Goal: Complete application form: Complete application form

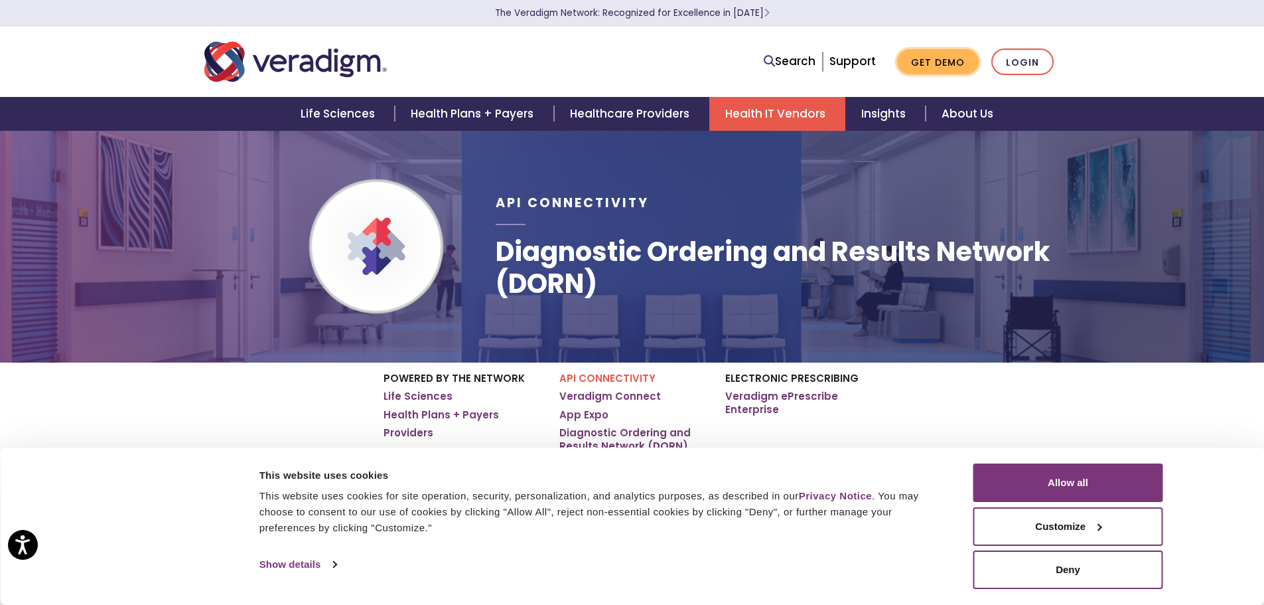
click at [938, 61] on link "Get Demo" at bounding box center [938, 62] width 82 height 26
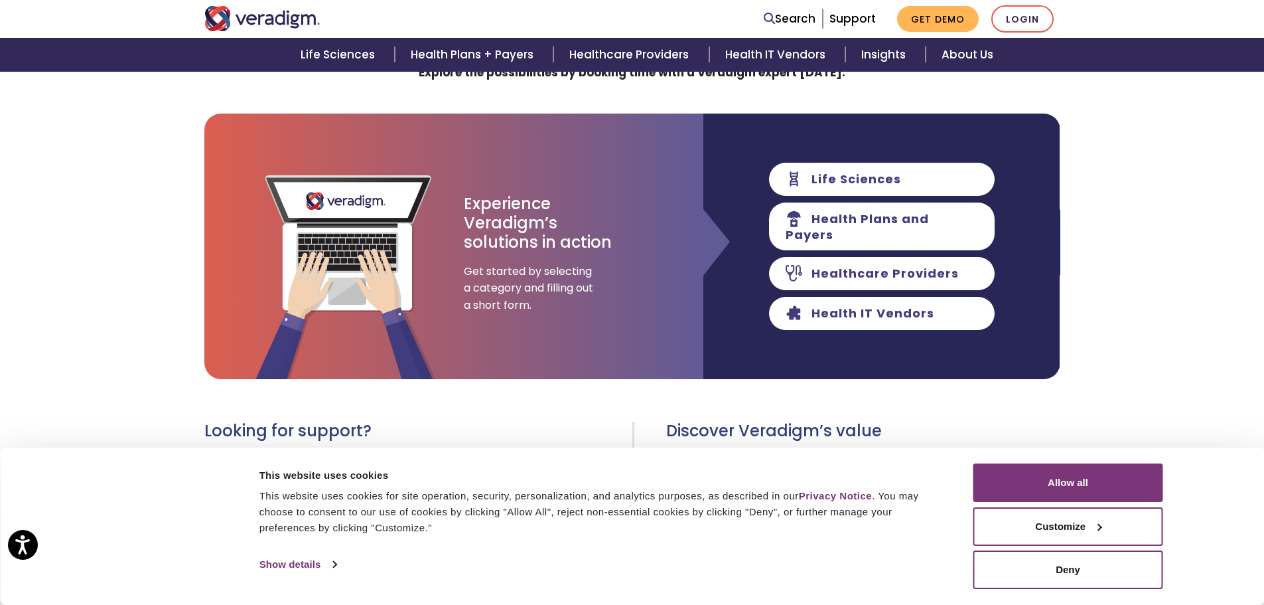
scroll to position [133, 0]
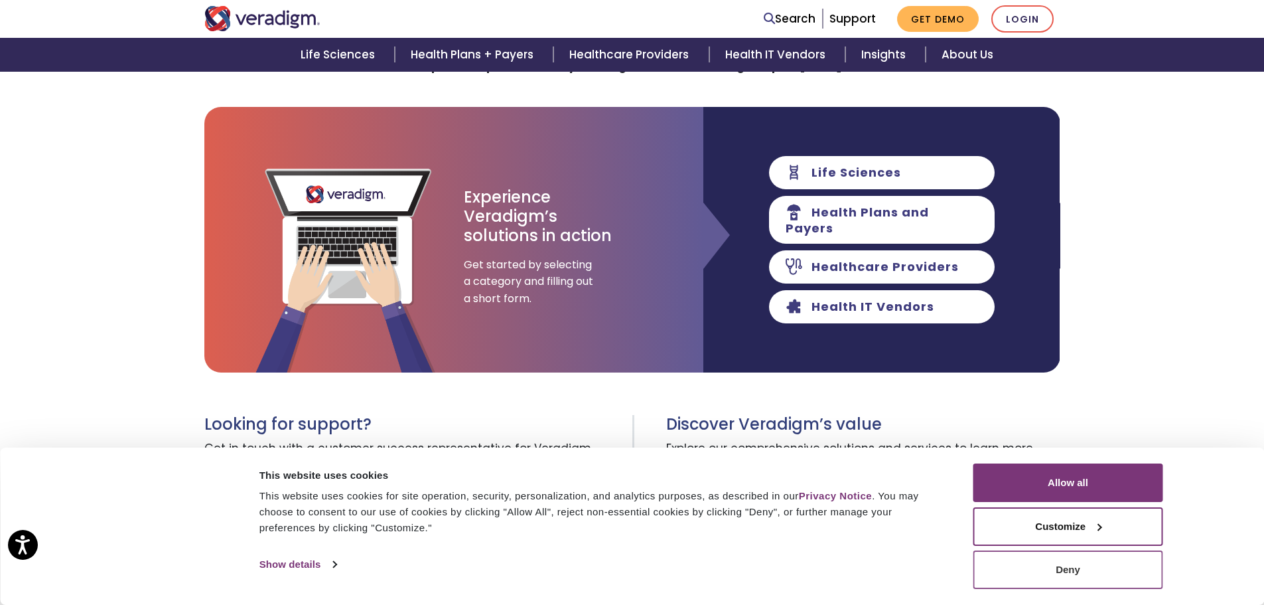
click at [1104, 569] on button "Deny" at bounding box center [1069, 569] width 190 height 38
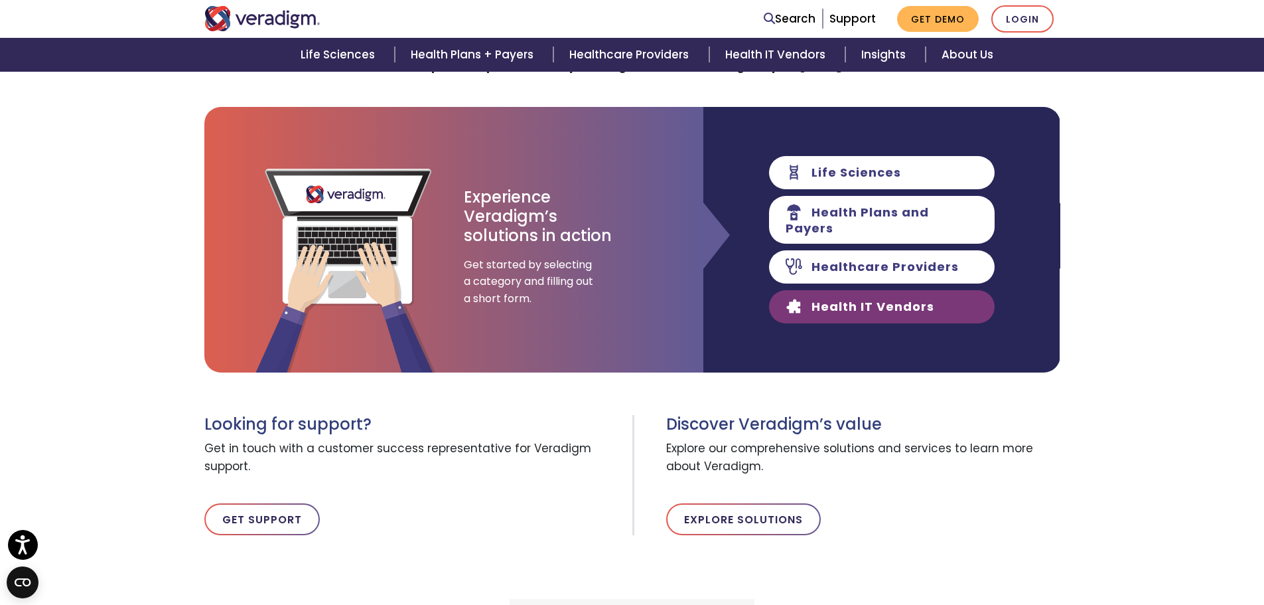
click at [829, 302] on link "Health IT Vendors" at bounding box center [882, 306] width 226 height 33
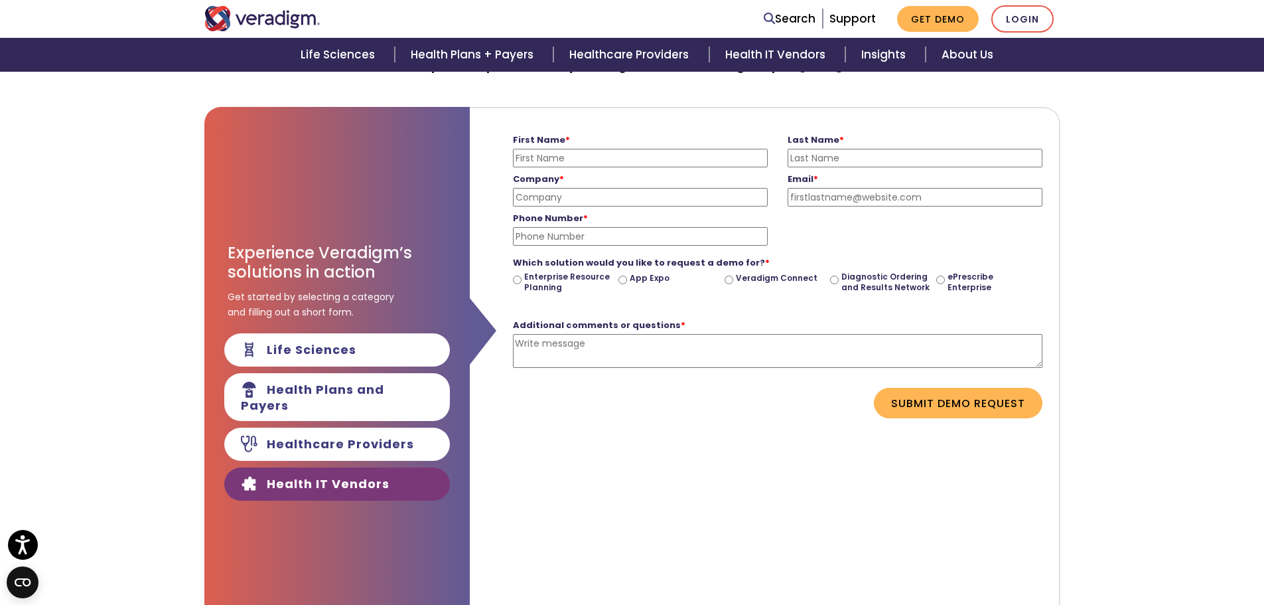
click at [634, 153] on input "First Name *" at bounding box center [640, 158] width 255 height 19
click at [604, 153] on input "First Name *" at bounding box center [640, 158] width 255 height 19
type input "[PERSON_NAME]"
type input "Lofting"
type input "National Labs Inc."
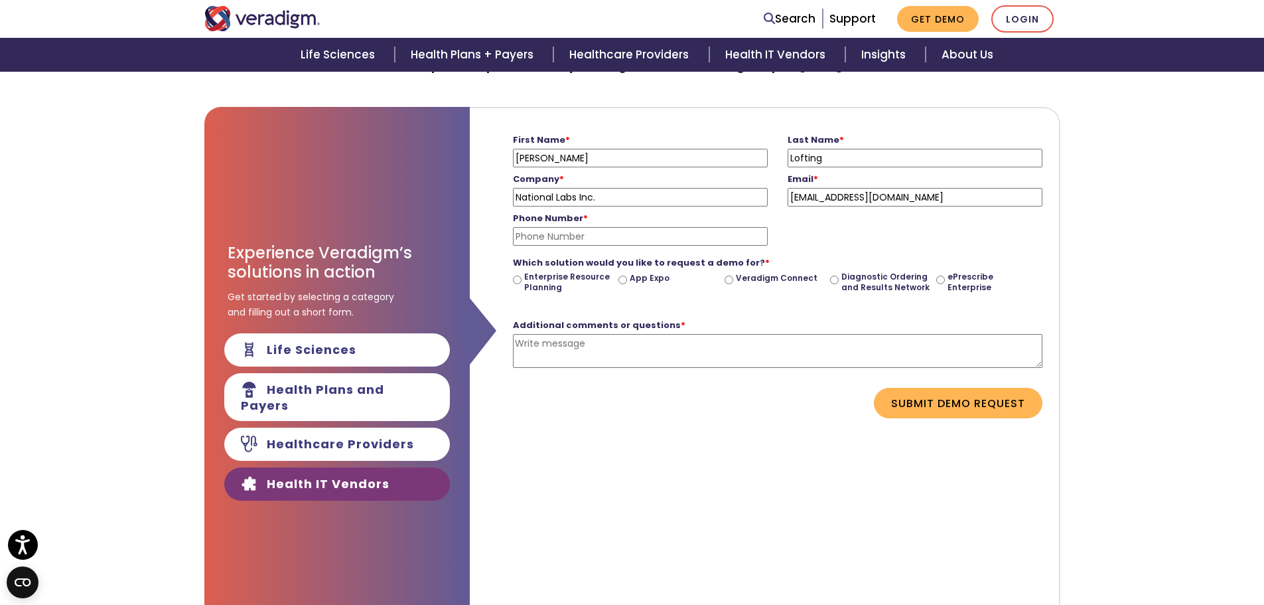
type input "[EMAIL_ADDRESS][DOMAIN_NAME]"
click at [600, 236] on input "Phone Number *" at bounding box center [640, 236] width 255 height 19
type input "[PHONE_NUMBER]"
click at [729, 281] on input "Veradigm Connect" at bounding box center [729, 279] width 9 height 9
radio input "true"
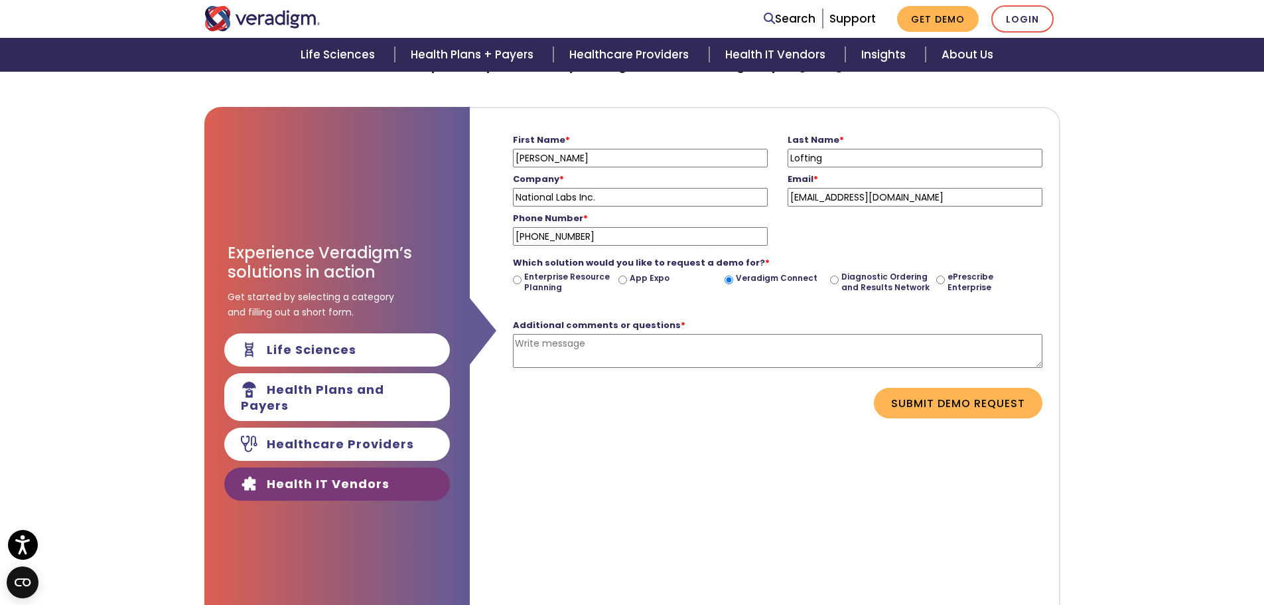
click at [835, 275] on input "Diagnostic Ordering and Results Network" at bounding box center [834, 279] width 9 height 9
radio input "true"
click at [624, 343] on textarea "Additional comments or questions *" at bounding box center [778, 351] width 530 height 34
type textarea "Looking for potential EMR Hub partners"
click at [897, 401] on button "Submit Demo Request" at bounding box center [958, 403] width 169 height 31
